Goal: Information Seeking & Learning: Learn about a topic

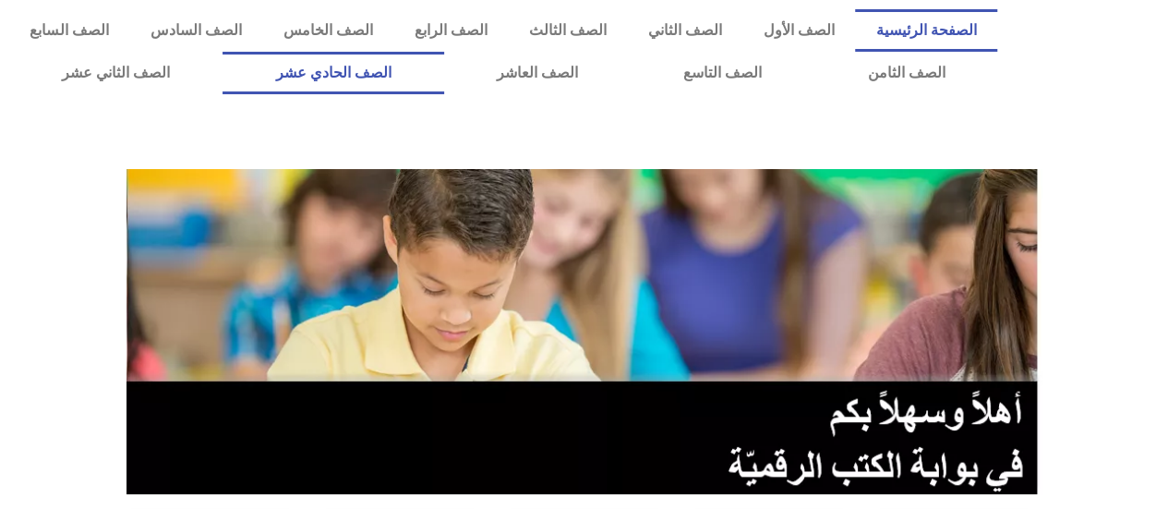
click at [395, 66] on link "الصف الحادي عشر" at bounding box center [333, 73] width 221 height 42
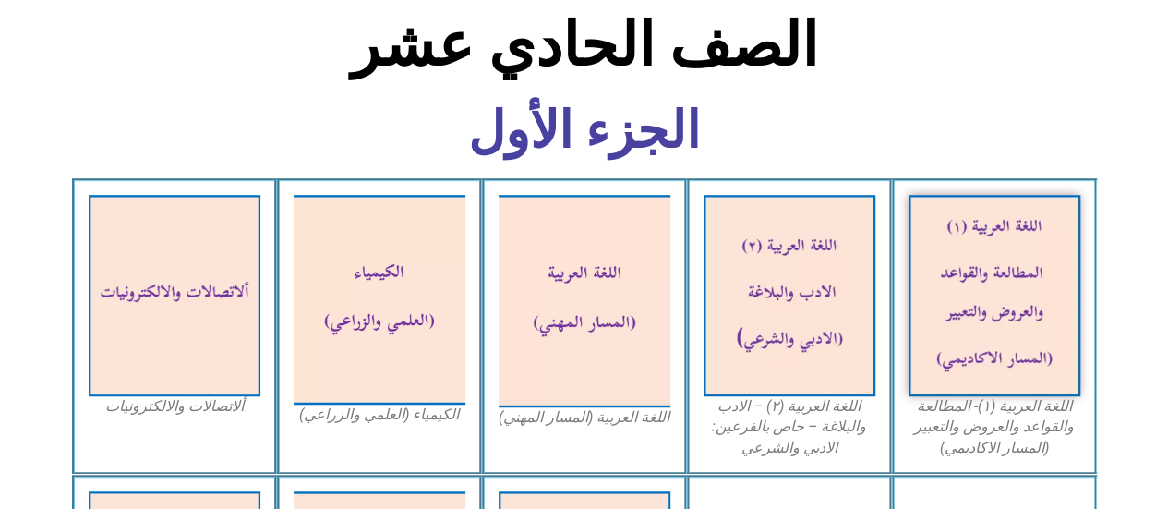
scroll to position [462, 0]
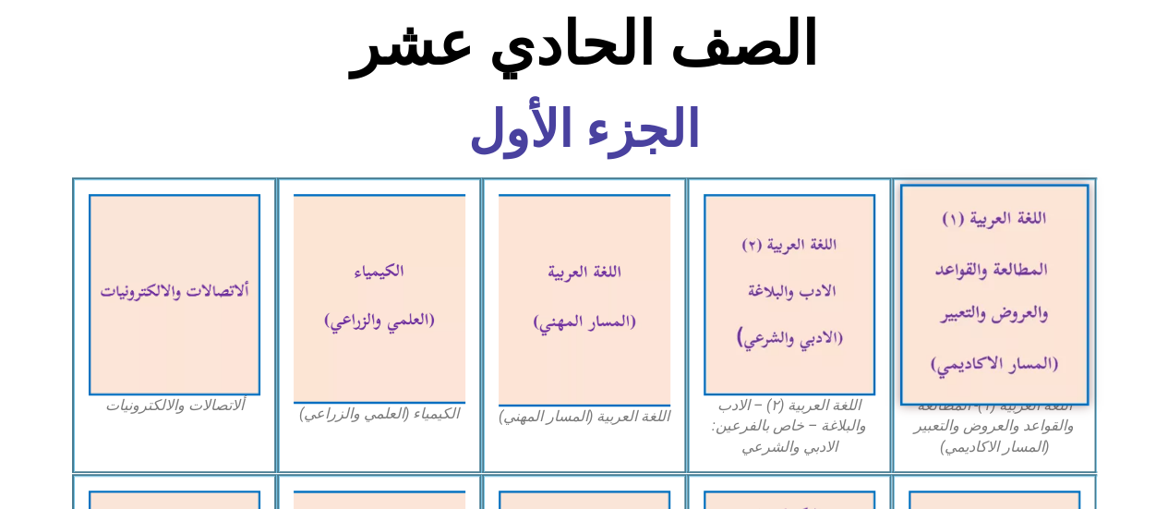
click at [996, 285] on img at bounding box center [994, 295] width 189 height 222
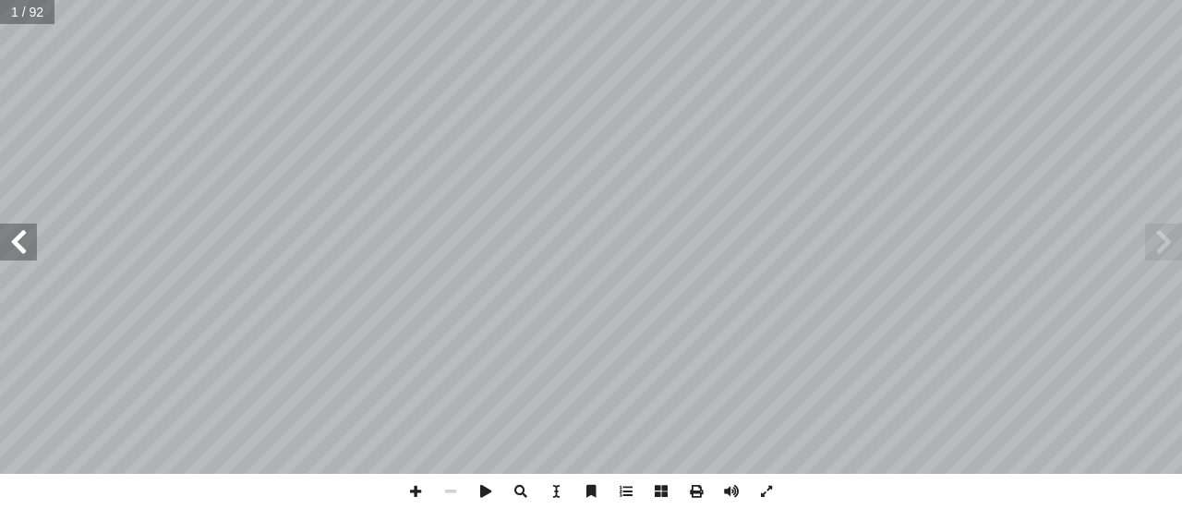
click at [20, 248] on span at bounding box center [18, 241] width 37 height 37
click at [1162, 239] on span at bounding box center [1163, 241] width 37 height 37
click at [421, 496] on span at bounding box center [415, 491] width 35 height 35
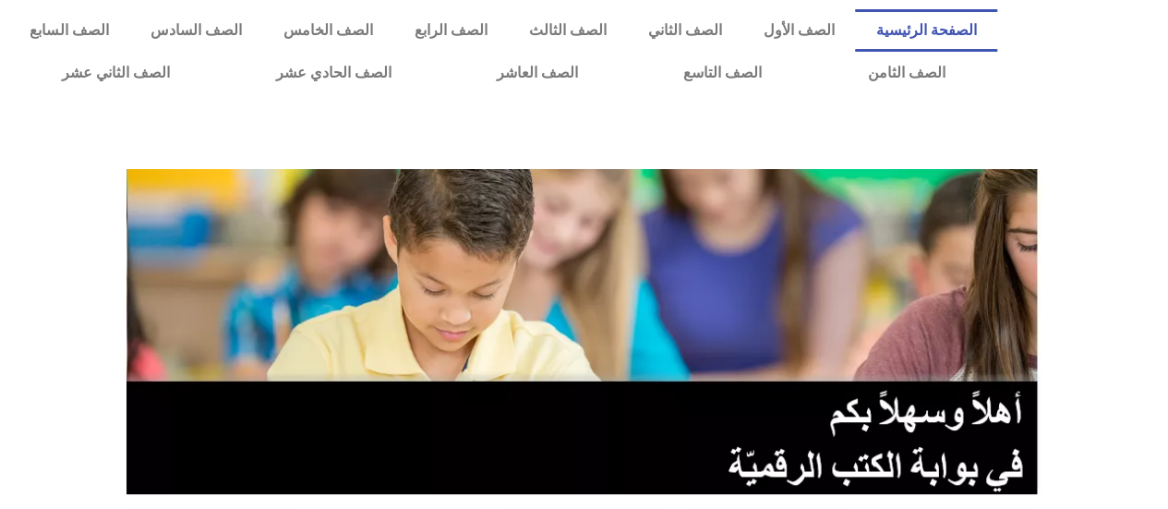
click at [36, 216] on section at bounding box center [584, 331] width 1168 height 353
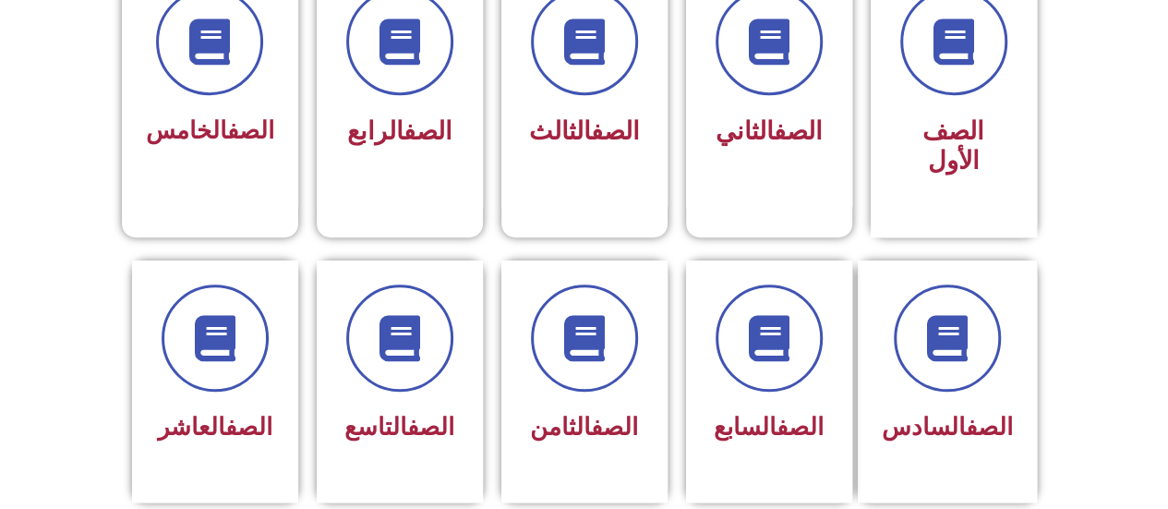
scroll to position [369, 0]
